Goal: Transaction & Acquisition: Book appointment/travel/reservation

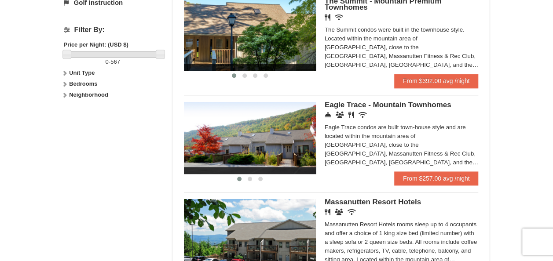
scroll to position [399, 0]
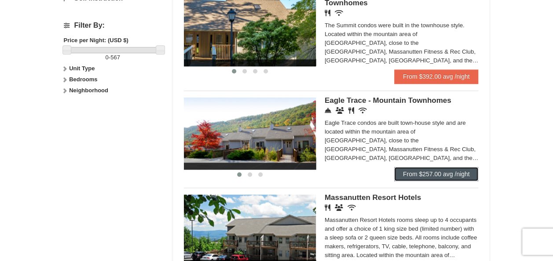
click at [423, 174] on link "From $257.00 avg /night" at bounding box center [436, 174] width 84 height 14
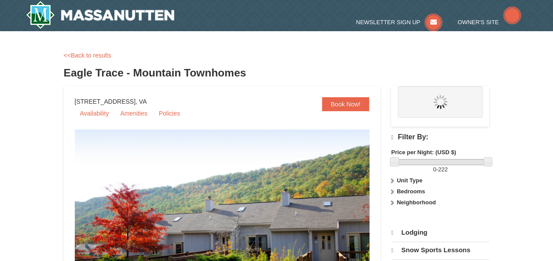
select select "10"
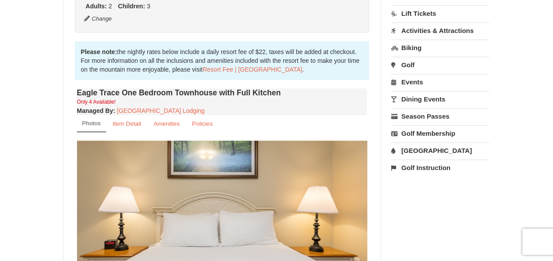
scroll to position [246, 0]
click at [411, 146] on link "Water Park" at bounding box center [440, 151] width 98 height 16
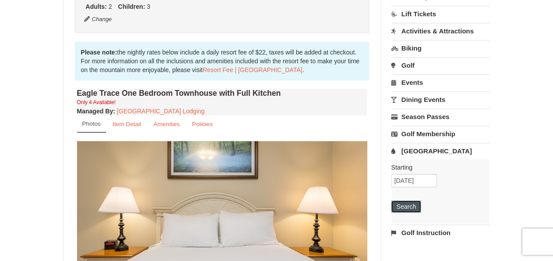
click at [407, 206] on button "Search" at bounding box center [406, 207] width 30 height 12
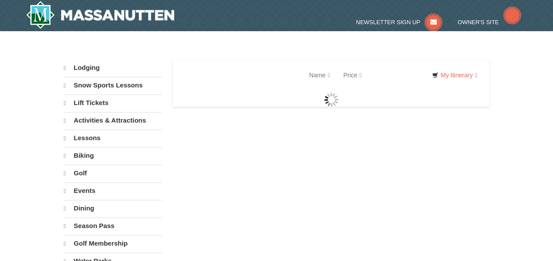
select select "10"
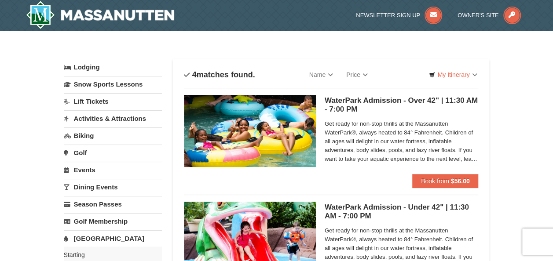
click at [83, 68] on link "Lodging" at bounding box center [113, 67] width 98 height 16
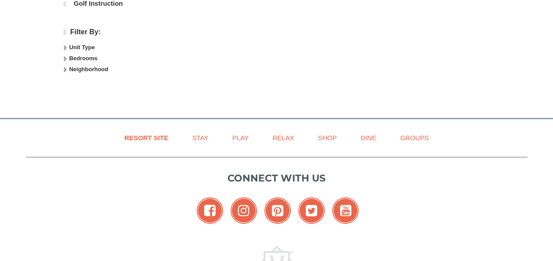
select select "10"
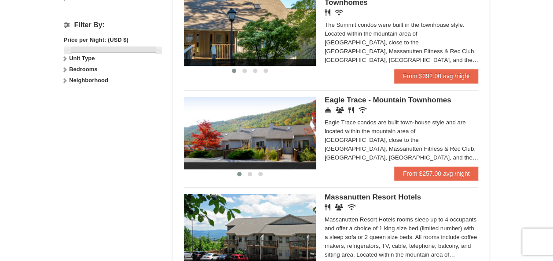
scroll to position [399, 0]
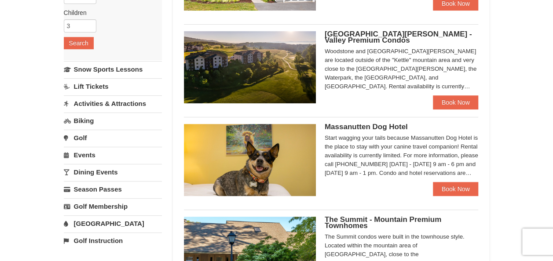
scroll to position [171, 0]
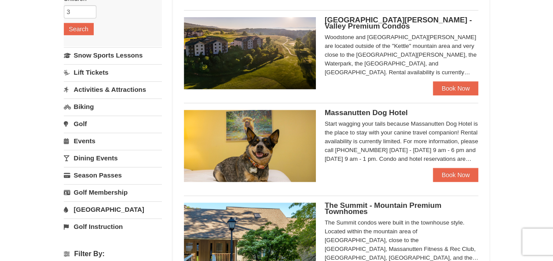
click at [106, 89] on link "Activities & Attractions" at bounding box center [113, 89] width 98 height 16
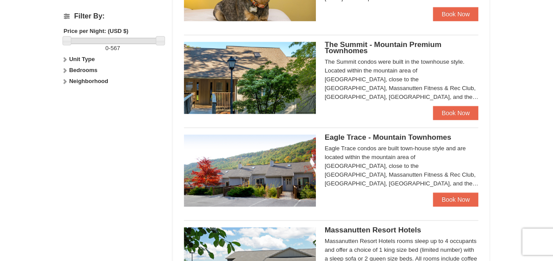
scroll to position [330, 0]
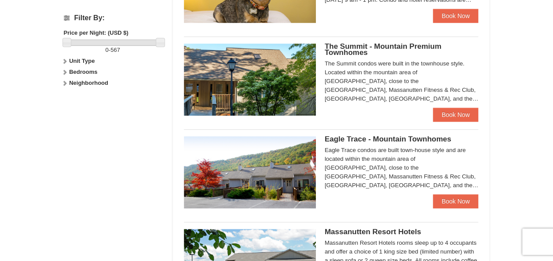
click at [400, 46] on span "The Summit - Mountain Premium Townhomes" at bounding box center [383, 49] width 117 height 15
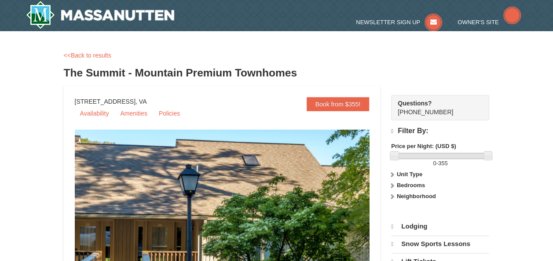
select select "10"
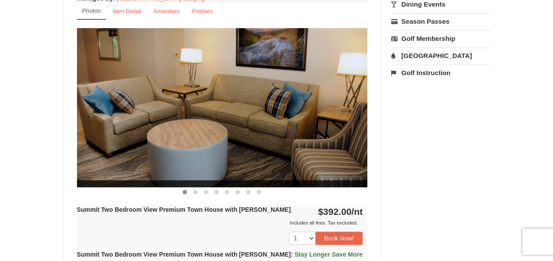
scroll to position [342, 0]
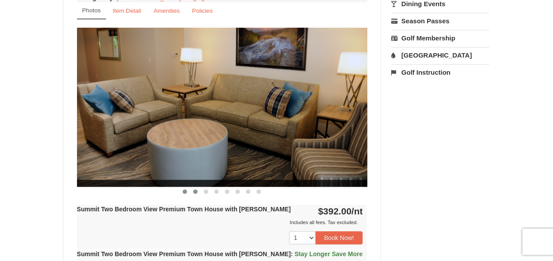
click at [194, 190] on span at bounding box center [195, 192] width 4 height 4
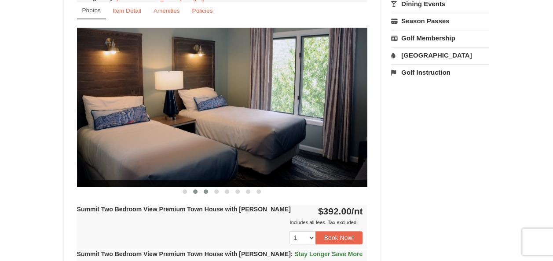
click at [208, 191] on span at bounding box center [206, 192] width 4 height 4
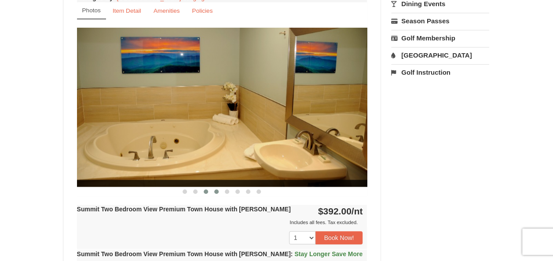
click at [215, 191] on span at bounding box center [216, 192] width 4 height 4
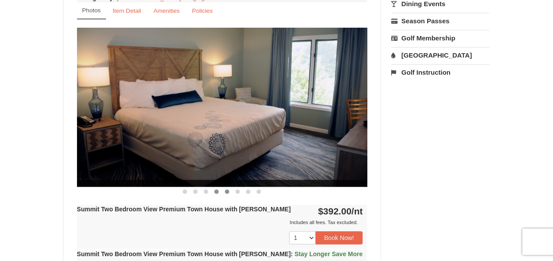
click at [223, 192] on button at bounding box center [227, 191] width 11 height 9
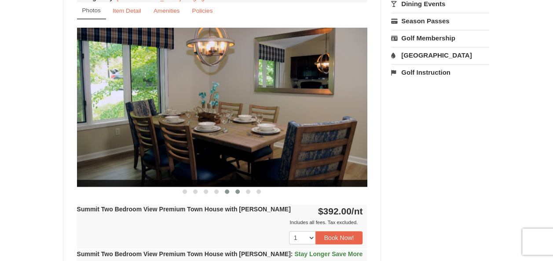
click at [235, 191] on button at bounding box center [237, 191] width 11 height 9
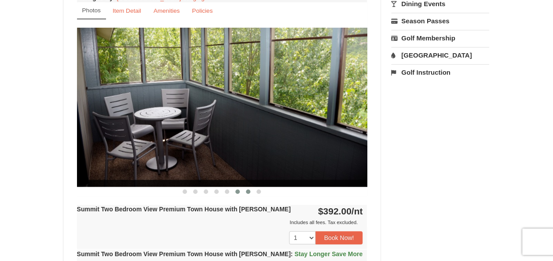
click at [248, 191] on span at bounding box center [248, 192] width 4 height 4
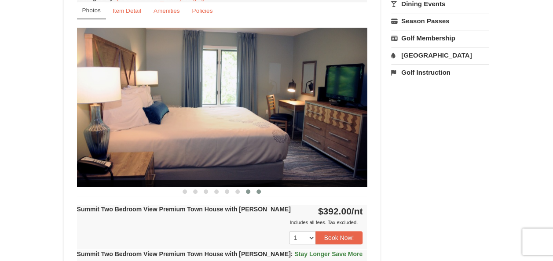
click at [258, 191] on span at bounding box center [258, 192] width 4 height 4
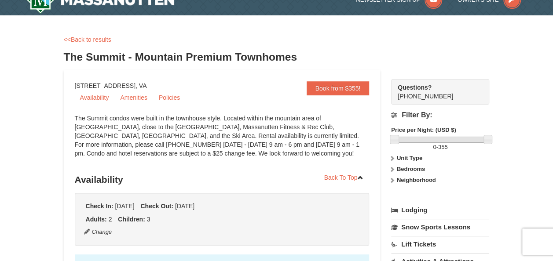
scroll to position [0, 0]
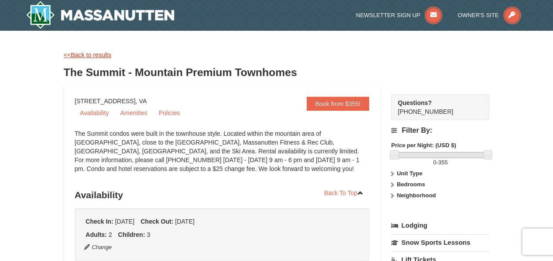
click at [69, 54] on link "<<Back to results" at bounding box center [87, 54] width 47 height 7
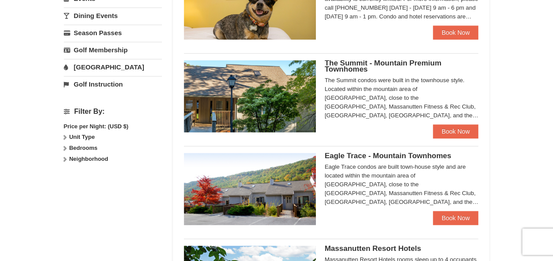
scroll to position [314, 0]
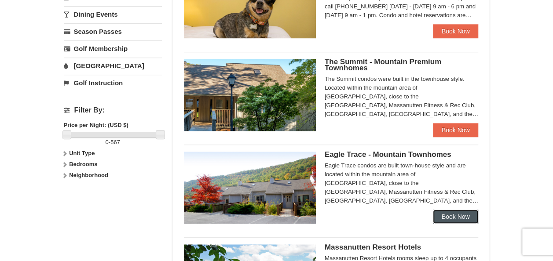
click at [449, 215] on link "Book Now" at bounding box center [456, 217] width 46 height 14
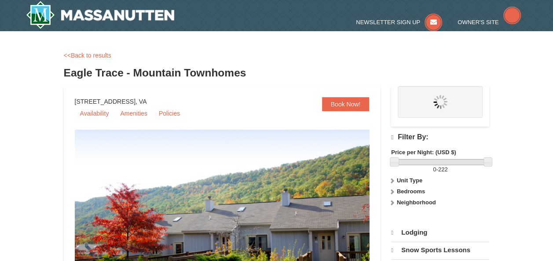
select select "10"
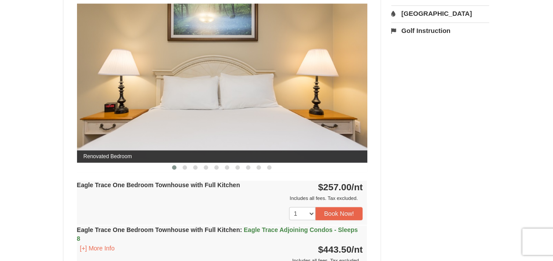
scroll to position [388, 0]
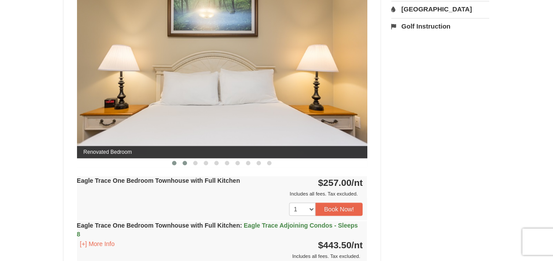
click at [182, 160] on button at bounding box center [184, 163] width 11 height 9
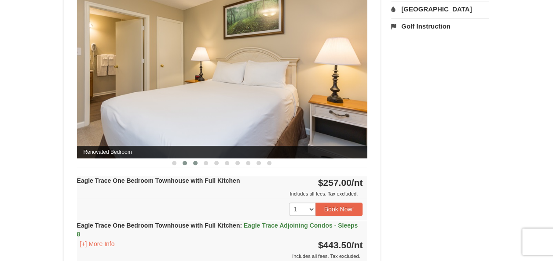
click at [193, 161] on span at bounding box center [195, 163] width 4 height 4
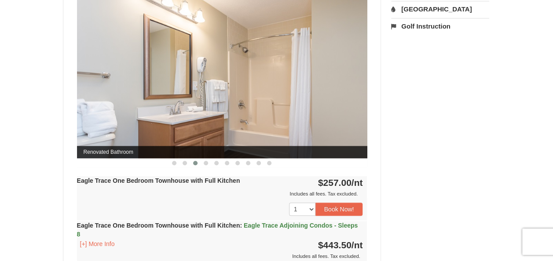
click at [193, 161] on span at bounding box center [195, 163] width 4 height 4
click at [204, 162] on span at bounding box center [206, 163] width 4 height 4
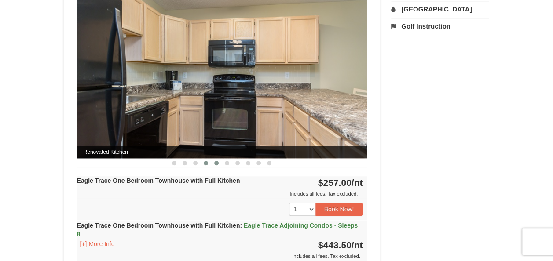
click at [218, 162] on span at bounding box center [216, 163] width 4 height 4
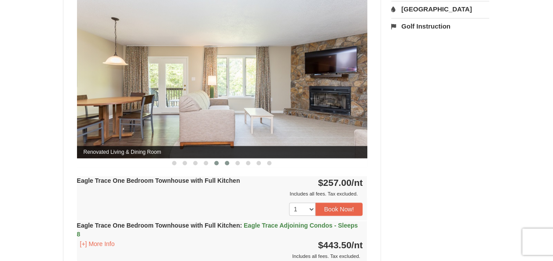
click at [226, 163] on span at bounding box center [227, 163] width 4 height 4
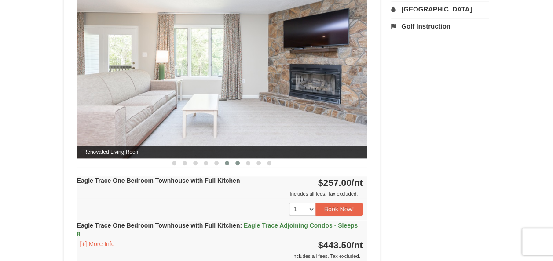
click at [239, 164] on button at bounding box center [237, 163] width 11 height 9
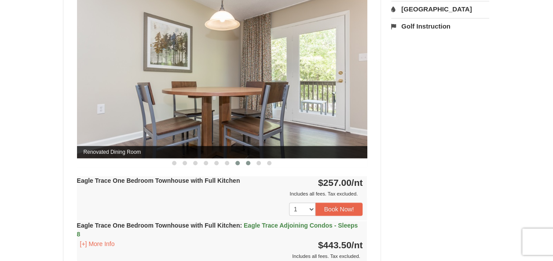
click at [250, 165] on button at bounding box center [248, 163] width 11 height 9
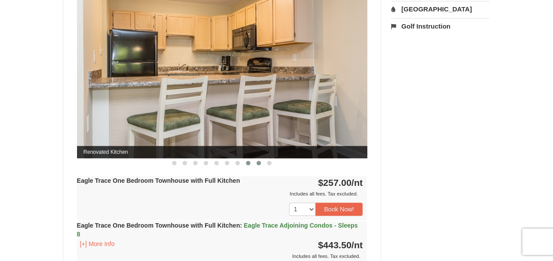
click at [257, 164] on button at bounding box center [258, 163] width 11 height 9
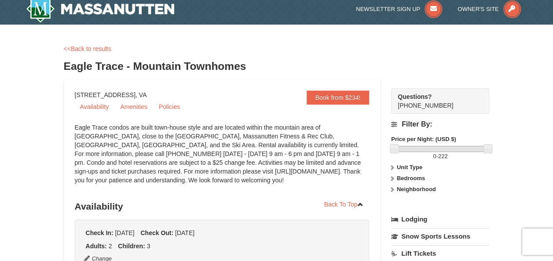
scroll to position [0, 0]
